Goal: Information Seeking & Learning: Learn about a topic

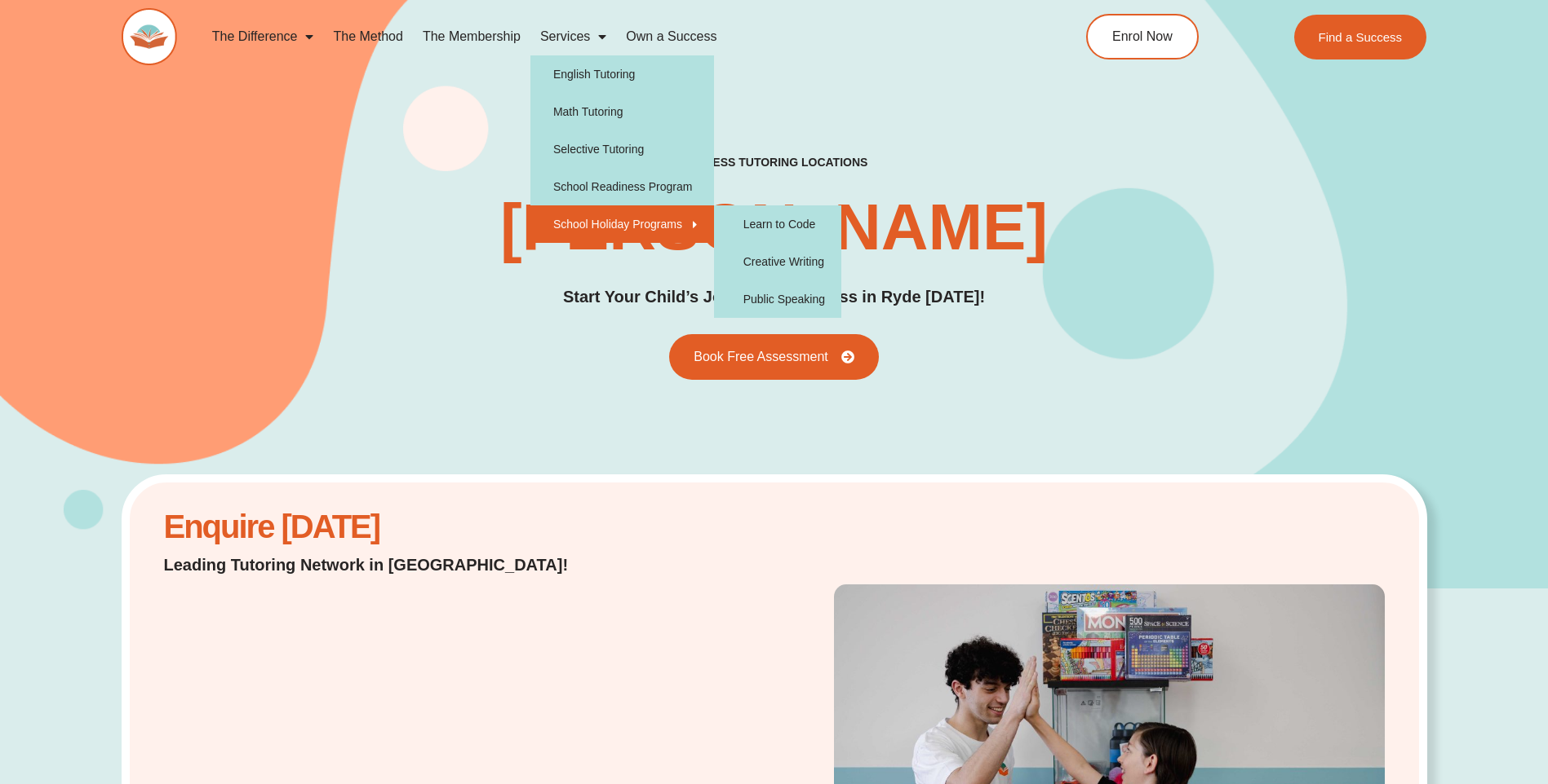
click at [584, 219] on link "School Holiday Programs" at bounding box center [622, 224] width 184 height 38
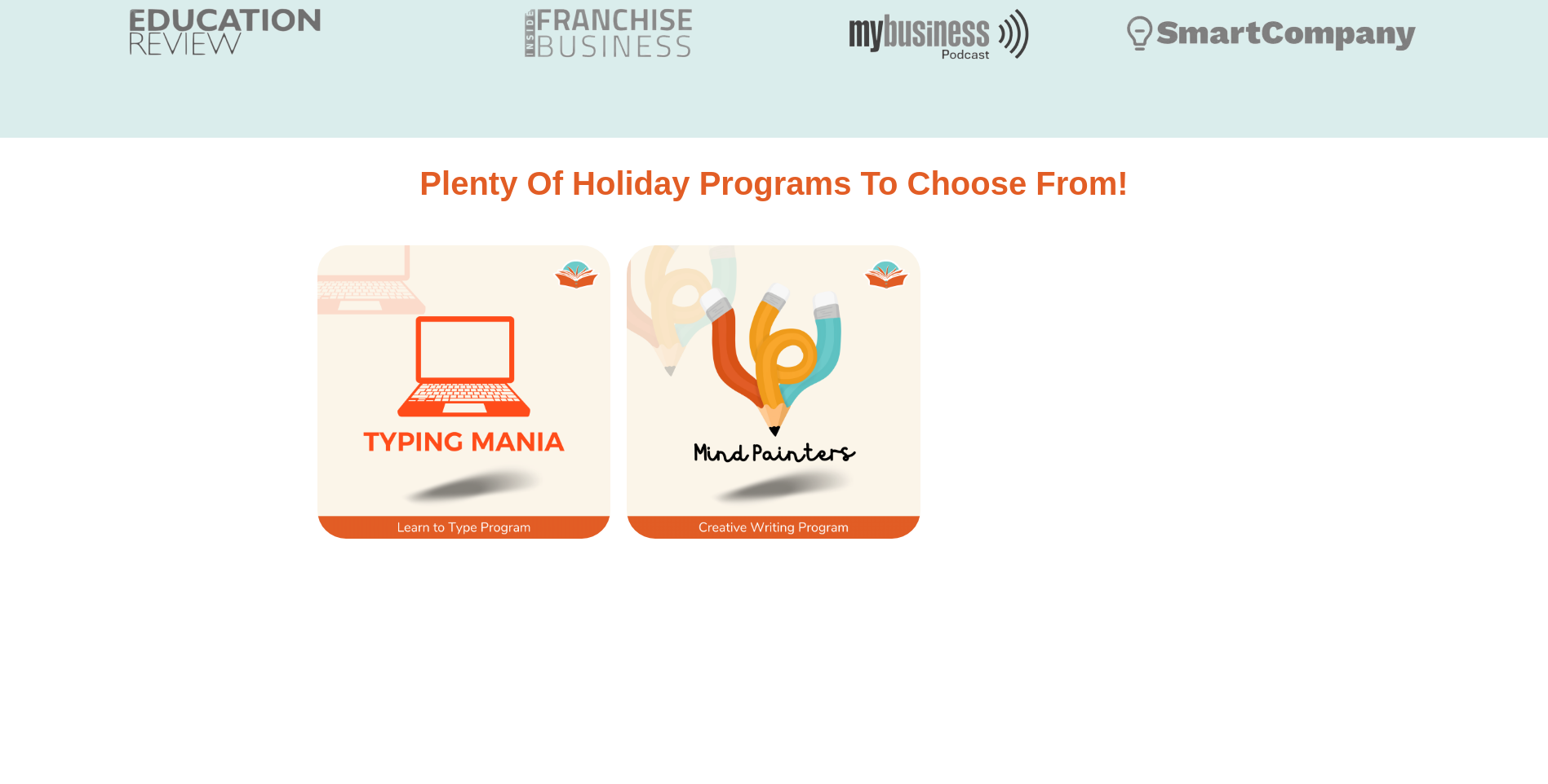
scroll to position [1223, 0]
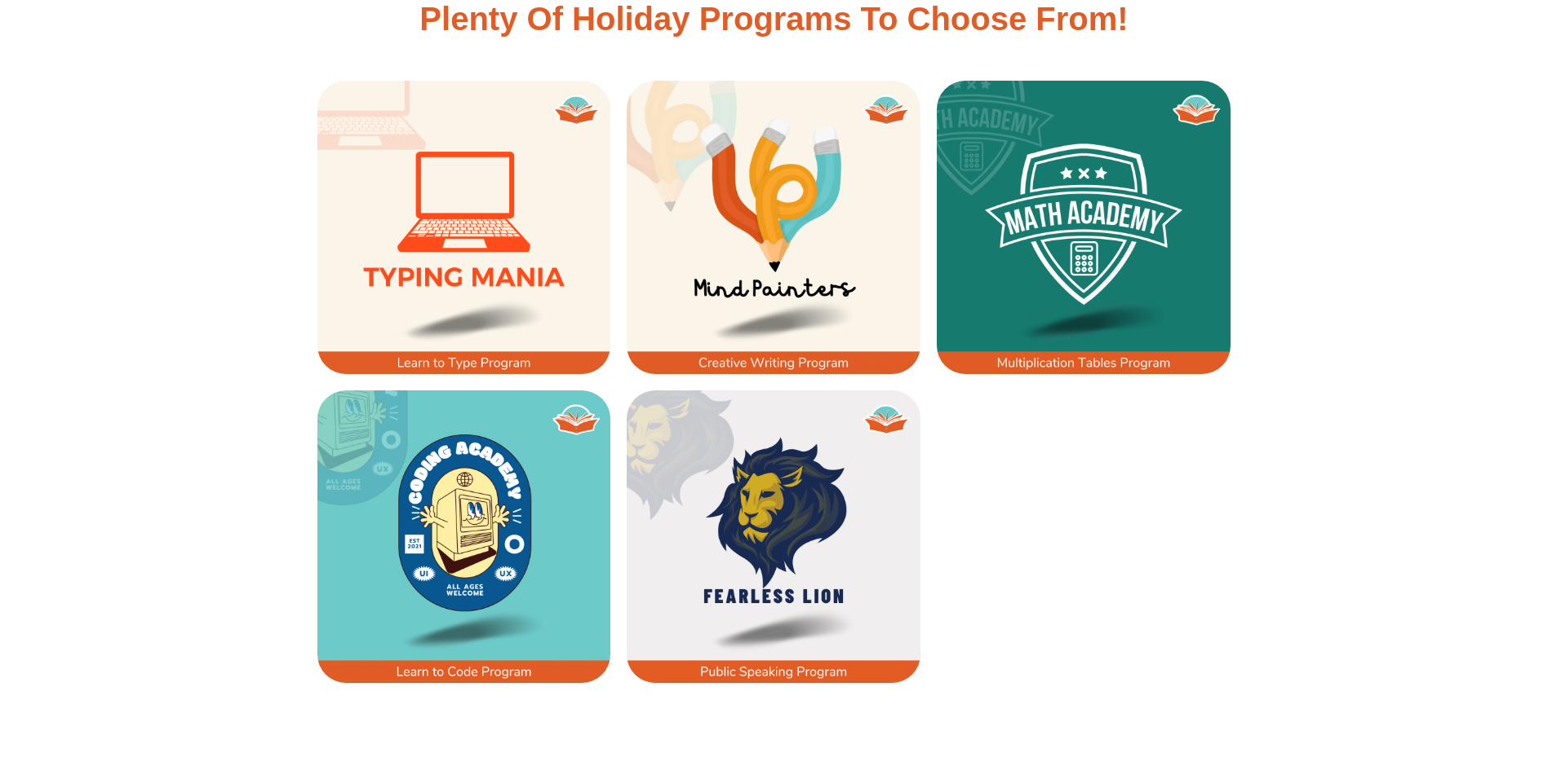
click at [807, 239] on img at bounding box center [774, 228] width 294 height 294
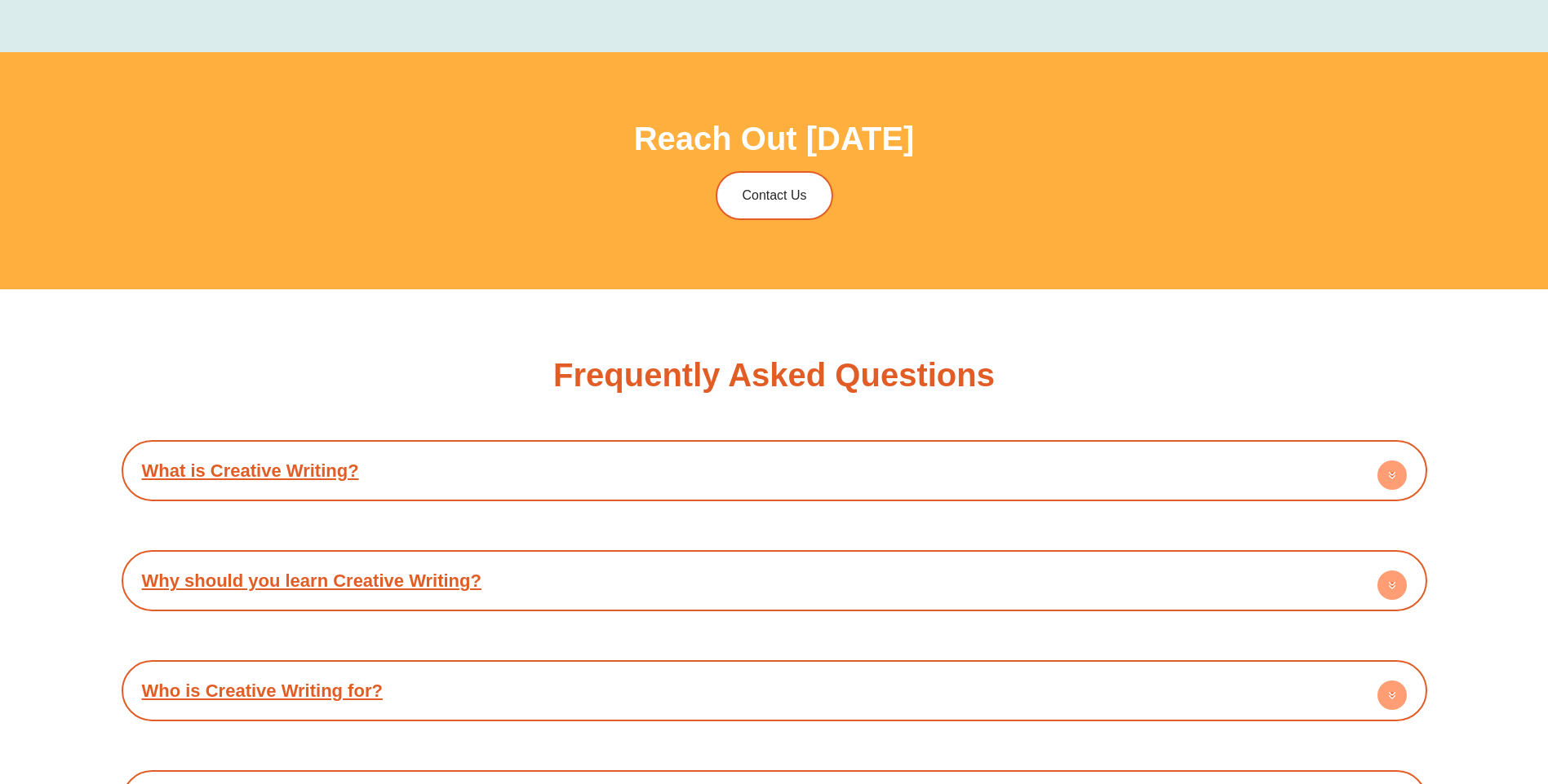
scroll to position [2691, 0]
